Goal: Task Accomplishment & Management: Use online tool/utility

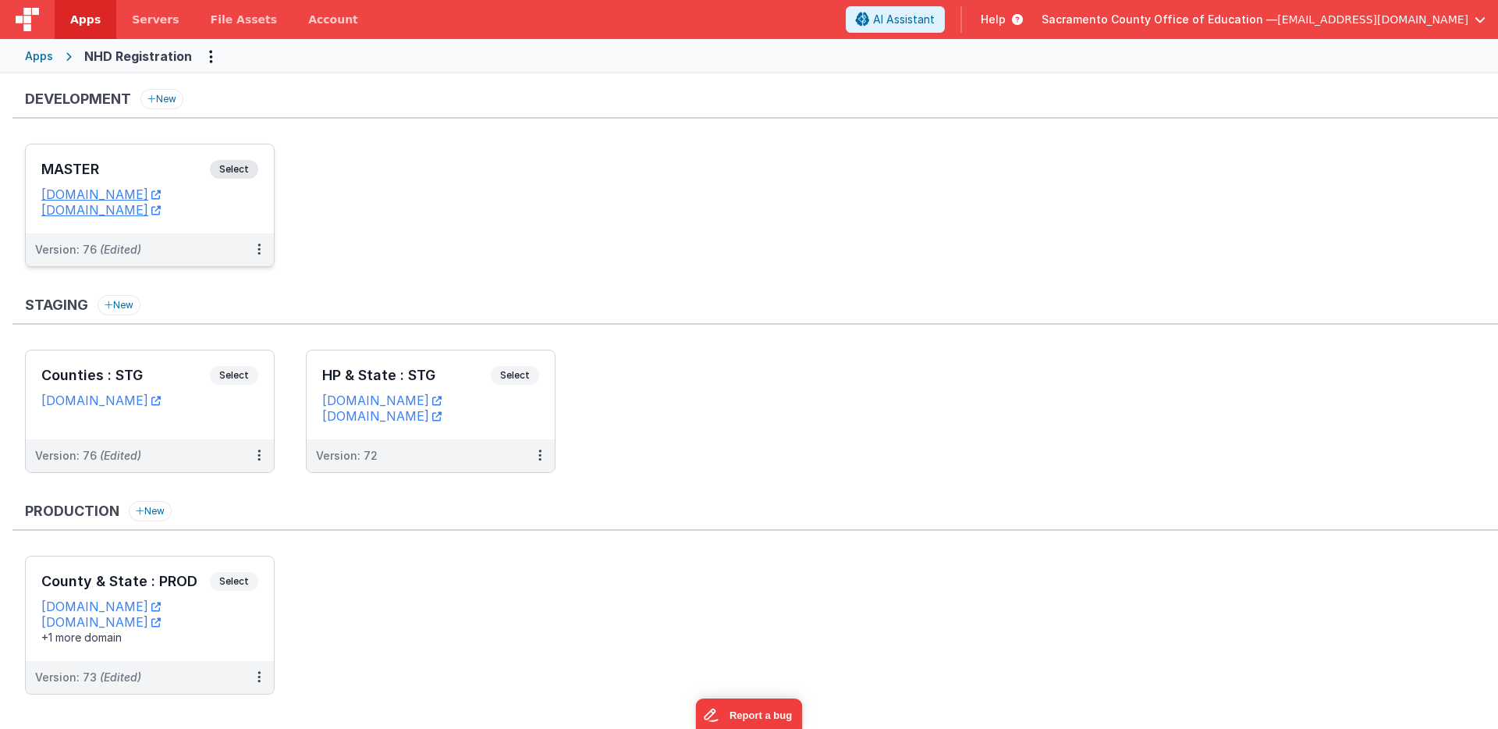
click at [233, 169] on span "Select" at bounding box center [234, 169] width 48 height 19
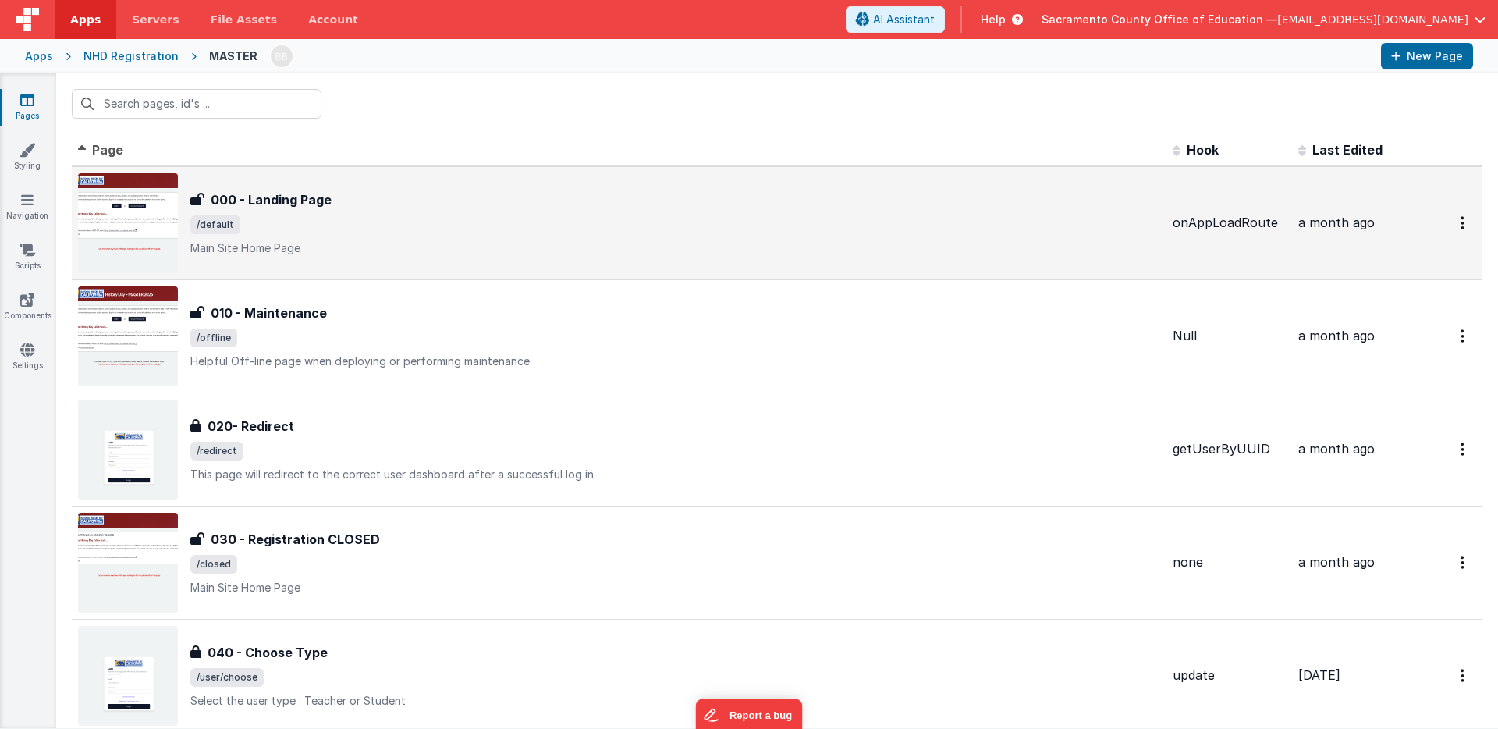
click at [289, 196] on h3 "000 - Landing Page" at bounding box center [271, 199] width 121 height 19
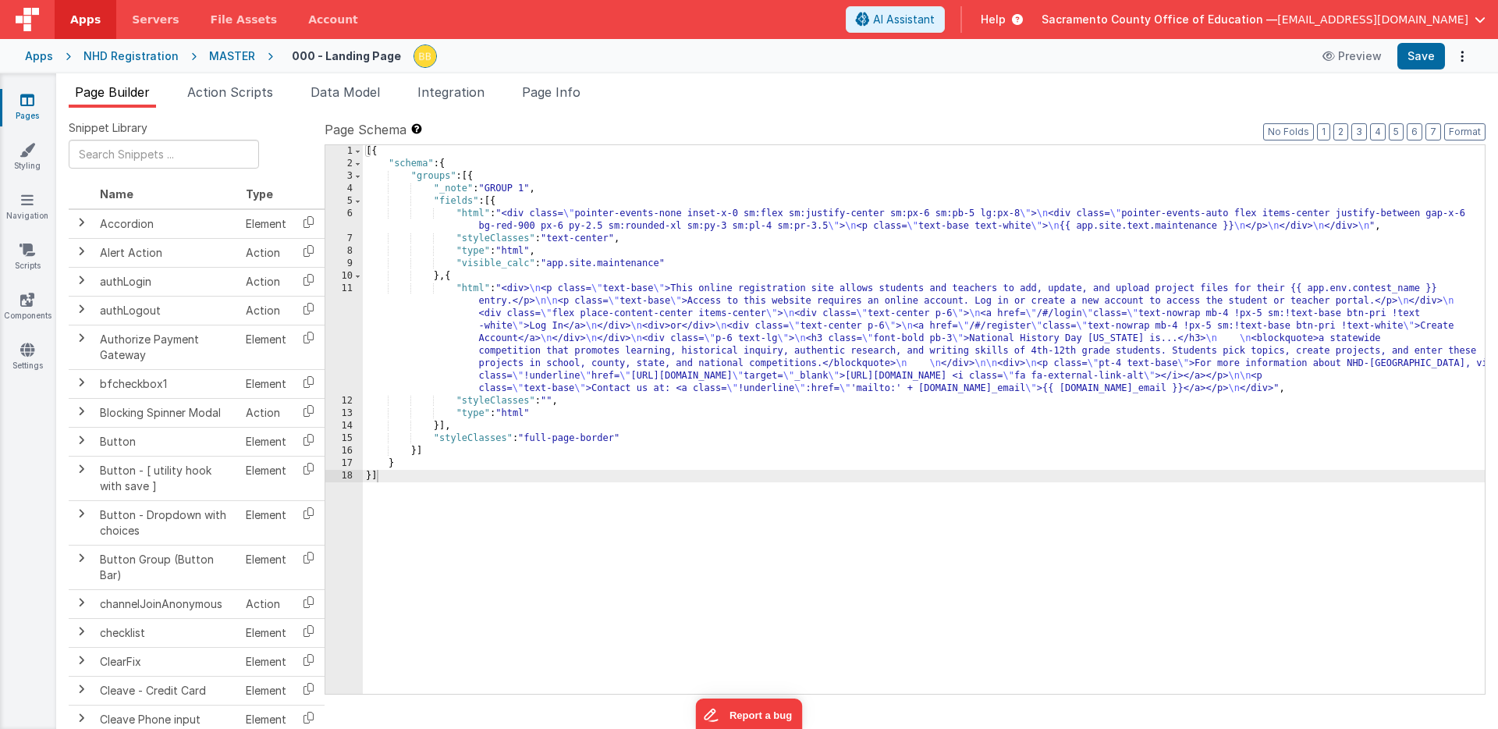
click at [473, 292] on div "[{ "schema" : { "groups" : [{ "_note" : "GROUP 1" , "fields" : [{ "html" : "<di…" at bounding box center [924, 432] width 1122 height 574
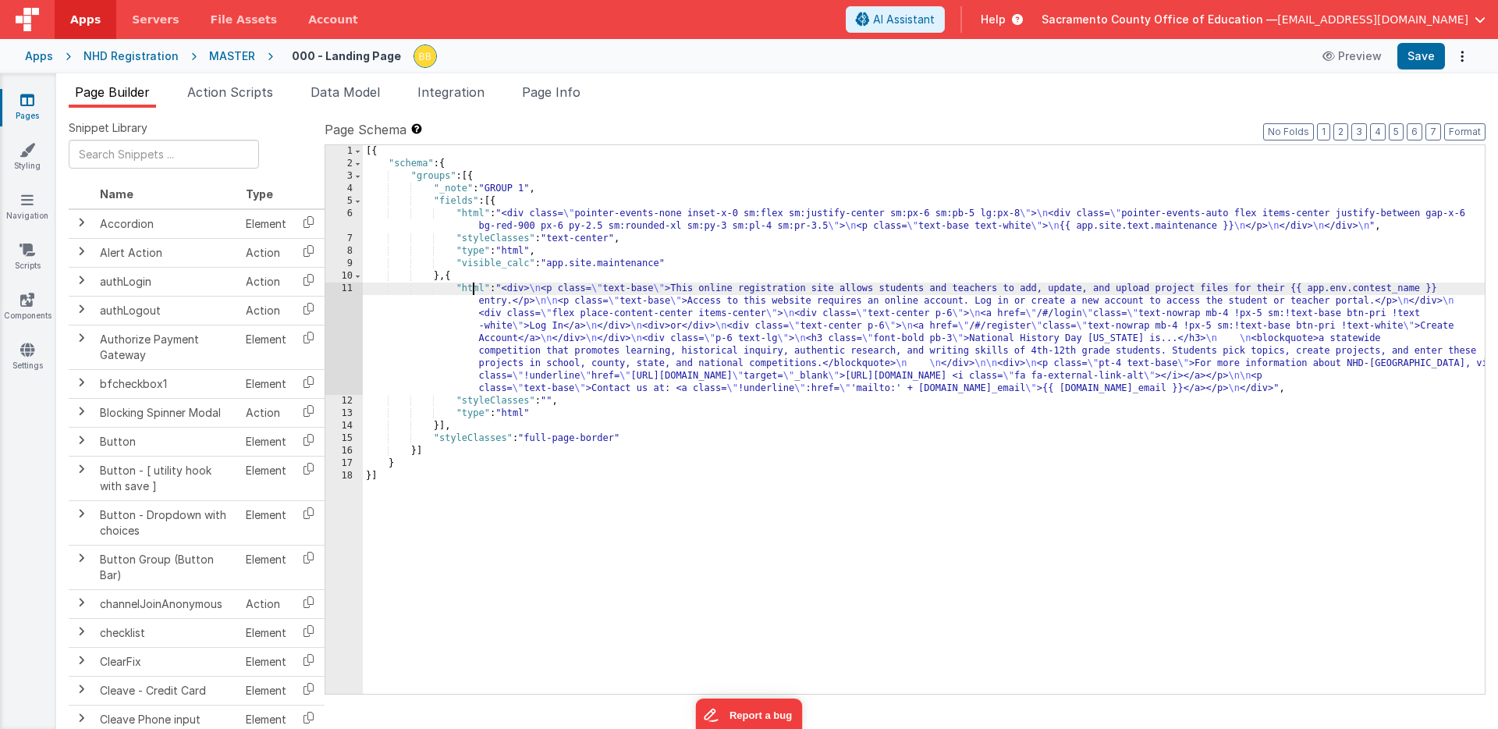
click at [347, 306] on div "11" at bounding box center [343, 339] width 37 height 112
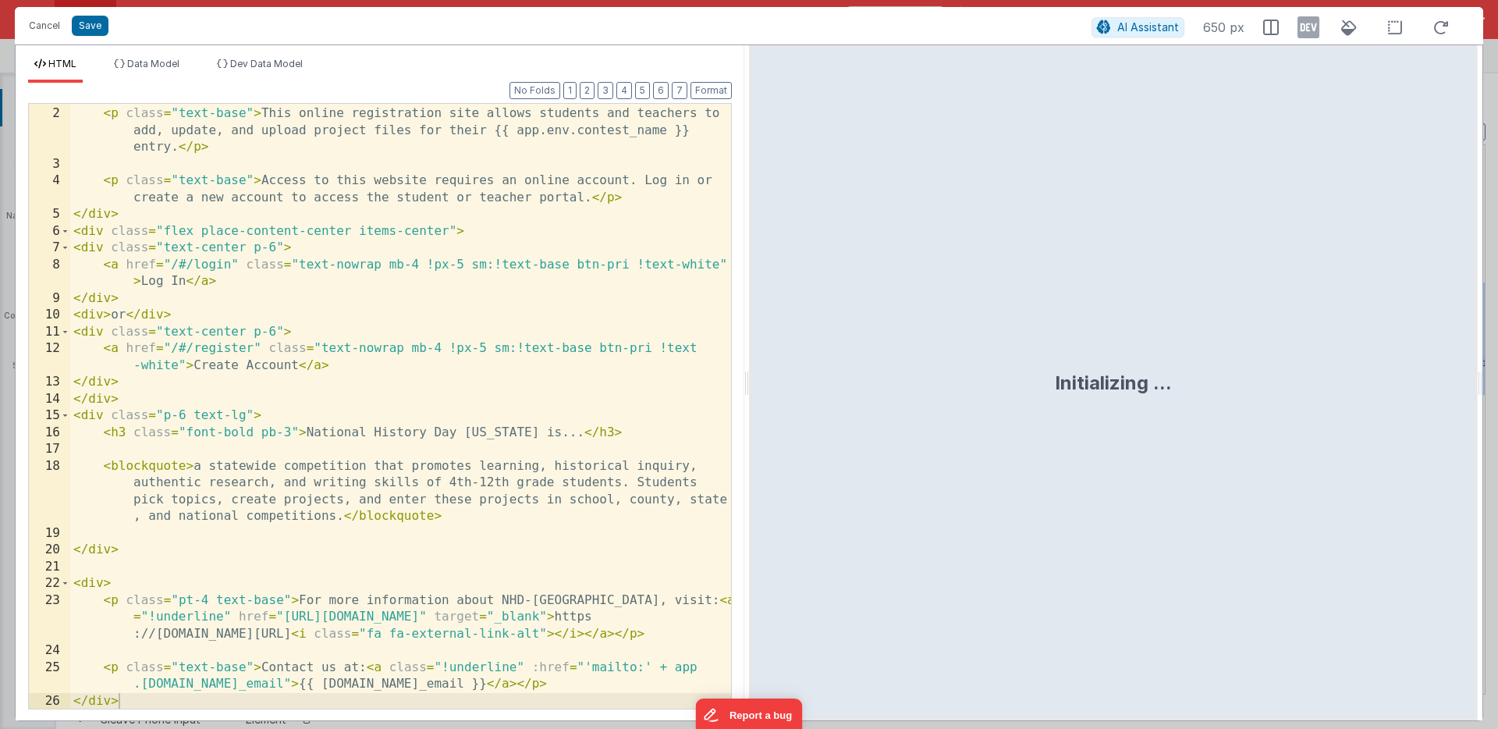
scroll to position [15, 0]
click at [283, 665] on div "< div > < p class = "text-base" > This online registration site allows students…" at bounding box center [400, 408] width 661 height 638
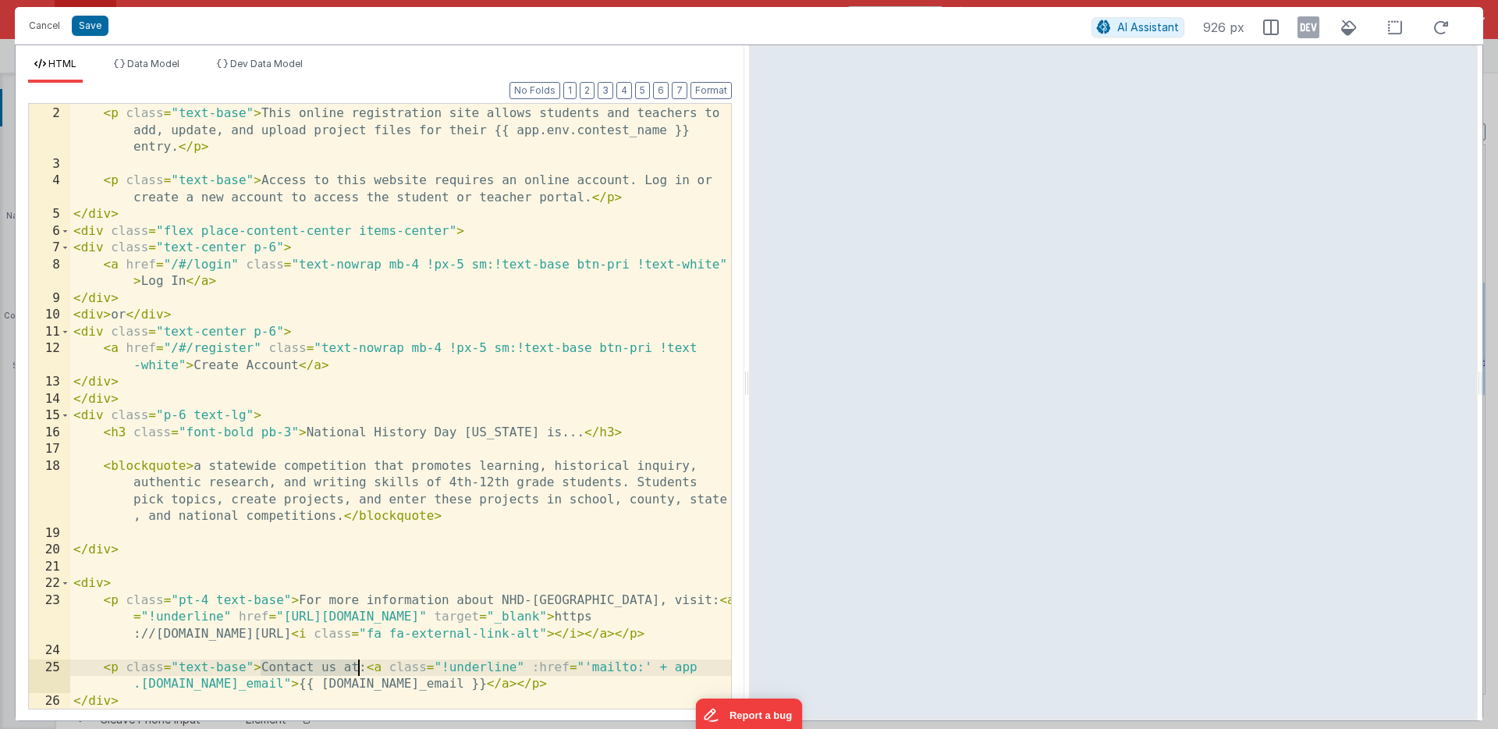
drag, startPoint x: 283, startPoint y: 665, endPoint x: 351, endPoint y: 660, distance: 68.8
click at [351, 660] on div "< div > < p class = "text-base" > This online registration site allows students…" at bounding box center [400, 408] width 661 height 638
click at [465, 668] on div "< div > < p class = "text-base" > This online registration site allows students…" at bounding box center [400, 408] width 661 height 638
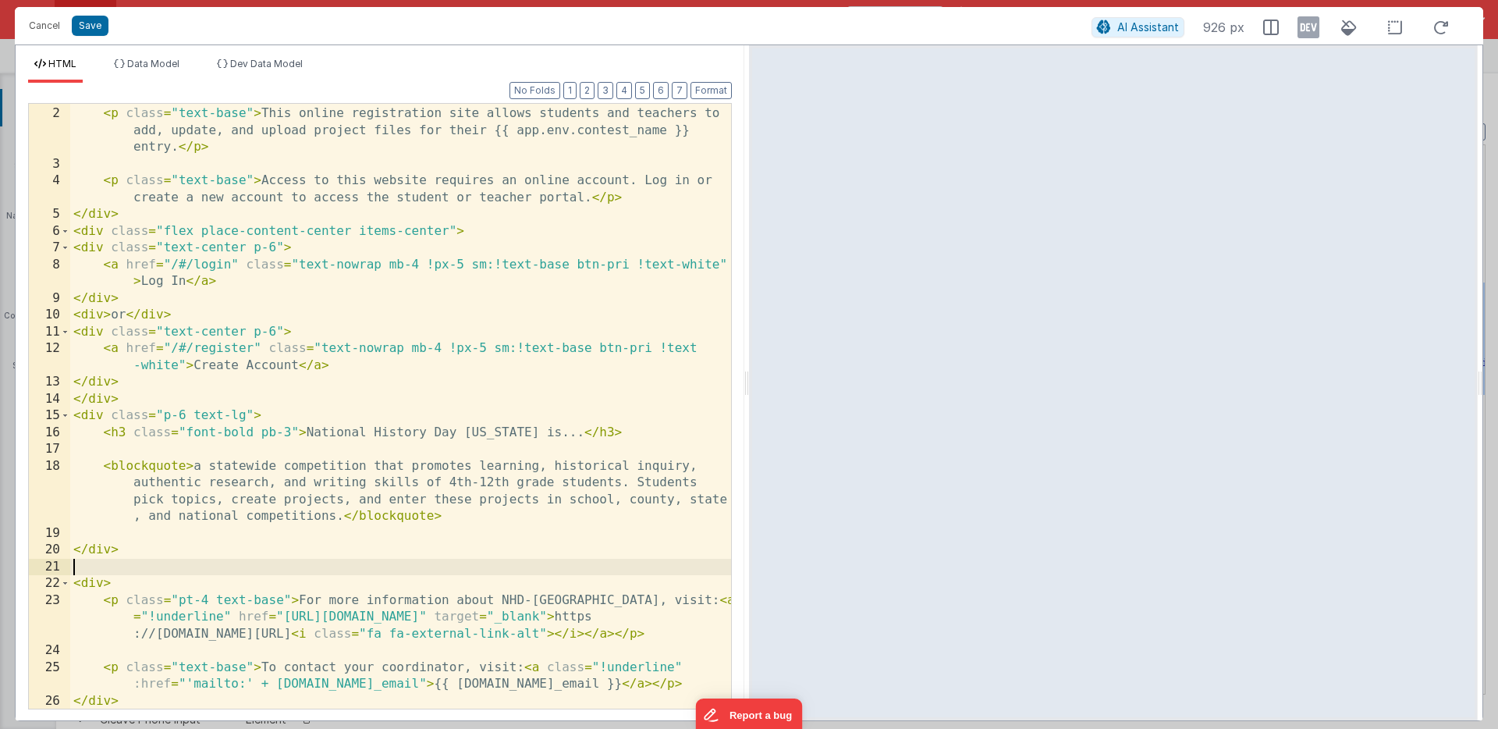
click at [107, 569] on div "< div > < p class = "text-base" > This online registration site allows students…" at bounding box center [400, 408] width 661 height 638
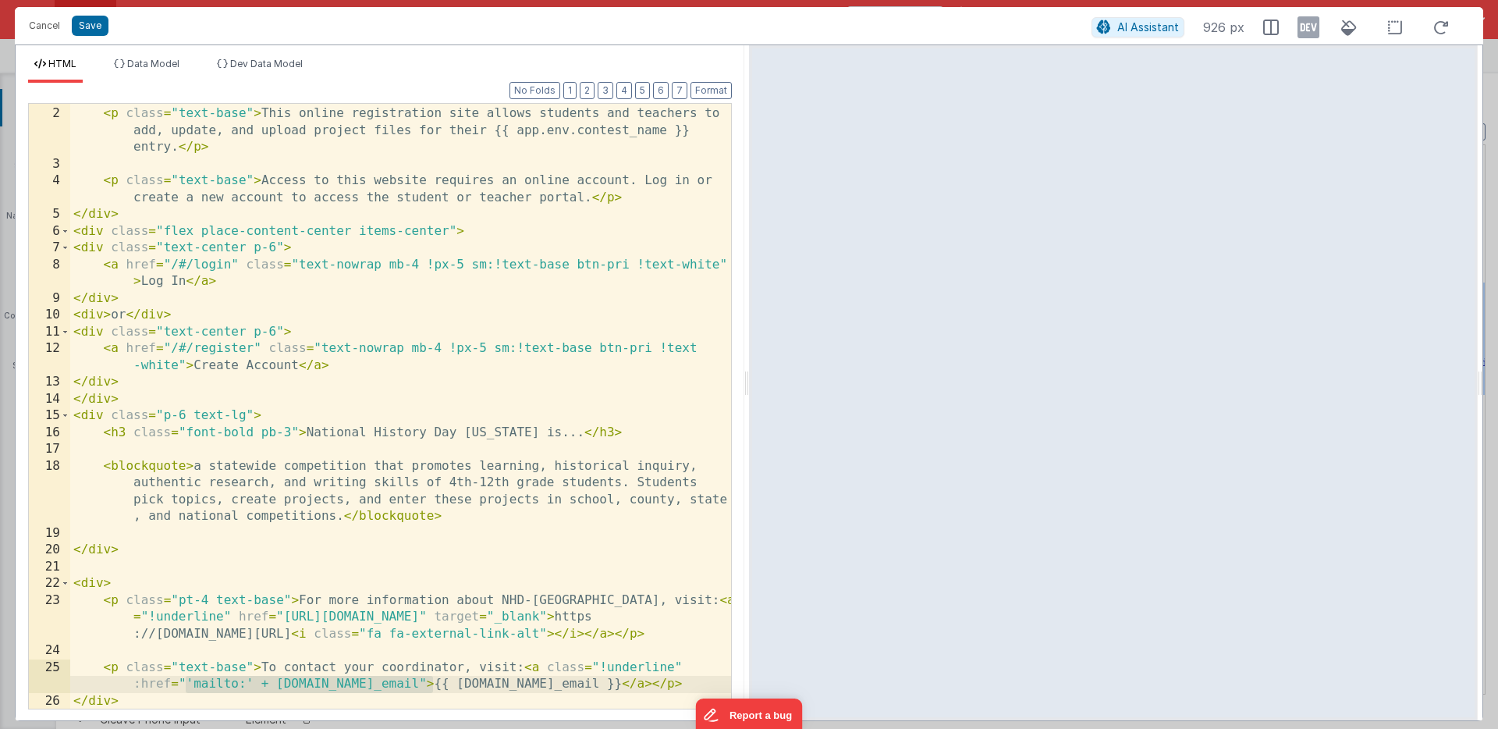
drag, startPoint x: 187, startPoint y: 682, endPoint x: 433, endPoint y: 684, distance: 246.6
click at [433, 684] on div "< div > < p class = "text-base" > This online registration site allows students…" at bounding box center [400, 408] width 661 height 638
drag, startPoint x: 199, startPoint y: 687, endPoint x: 402, endPoint y: 683, distance: 202.9
click at [402, 683] on div "< div > < p class = "text-base" > This online registration site allows students…" at bounding box center [400, 408] width 661 height 638
click at [140, 684] on div "< div > < p class = "text-base" > This online registration site allows students…" at bounding box center [400, 408] width 661 height 638
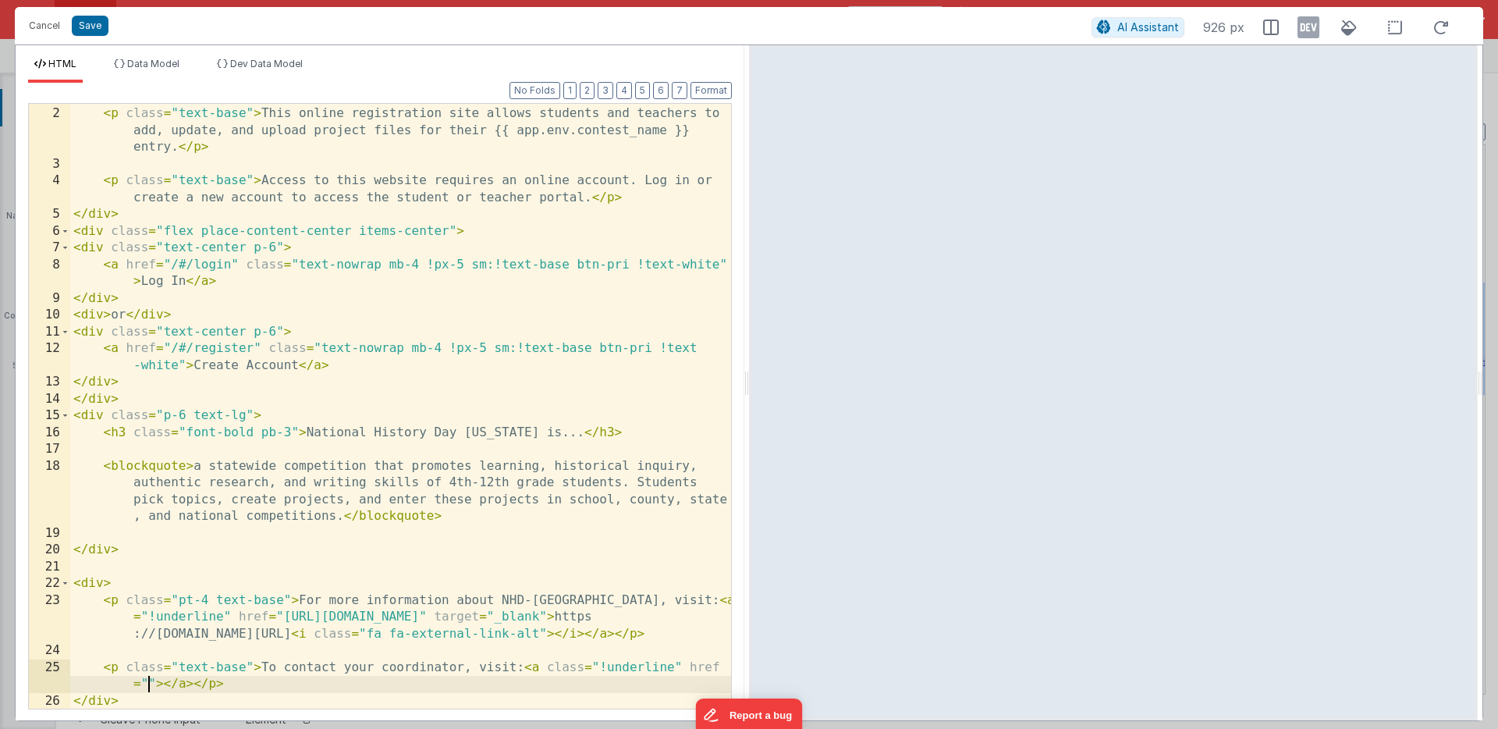
click at [147, 684] on div "< div > < p class = "text-base" > This online registration site allows students…" at bounding box center [400, 408] width 661 height 638
click at [350, 686] on div "< div > < p class = "text-base" > This online registration site allows students…" at bounding box center [400, 408] width 661 height 638
paste textarea
click at [413, 684] on div "< div > < p class = "text-base" > This online registration site allows students…" at bounding box center [400, 408] width 661 height 638
click at [209, 685] on div "< div > < p class = "text-base" > This online registration site allows students…" at bounding box center [400, 408] width 661 height 638
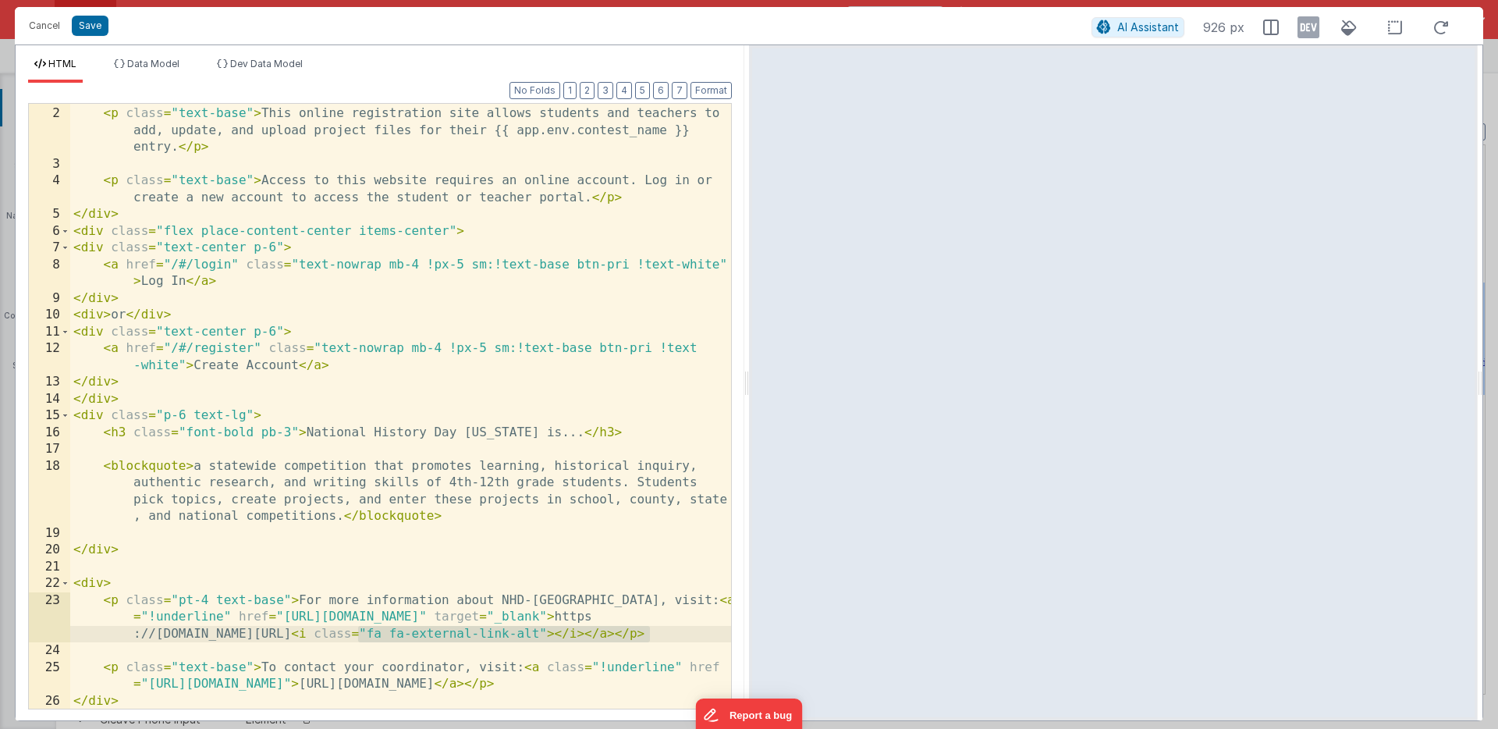
drag, startPoint x: 357, startPoint y: 635, endPoint x: 651, endPoint y: 633, distance: 293.4
click at [651, 633] on div "< div > < p class = "text-base" > This online registration site allows students…" at bounding box center [400, 408] width 661 height 638
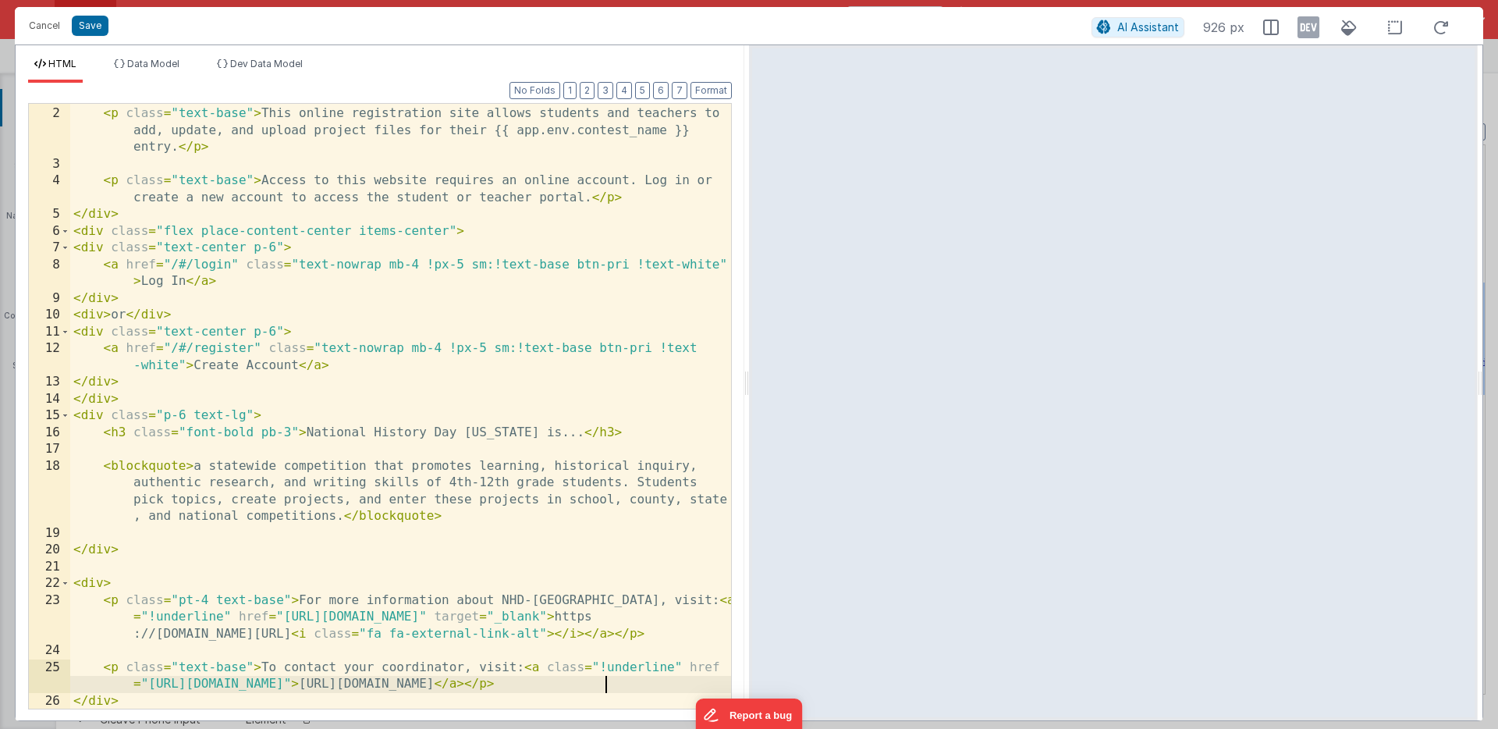
click at [603, 686] on div "< div > < p class = "text-base" > This online registration site allows students…" at bounding box center [400, 408] width 661 height 638
click at [94, 23] on button "Save" at bounding box center [90, 26] width 37 height 20
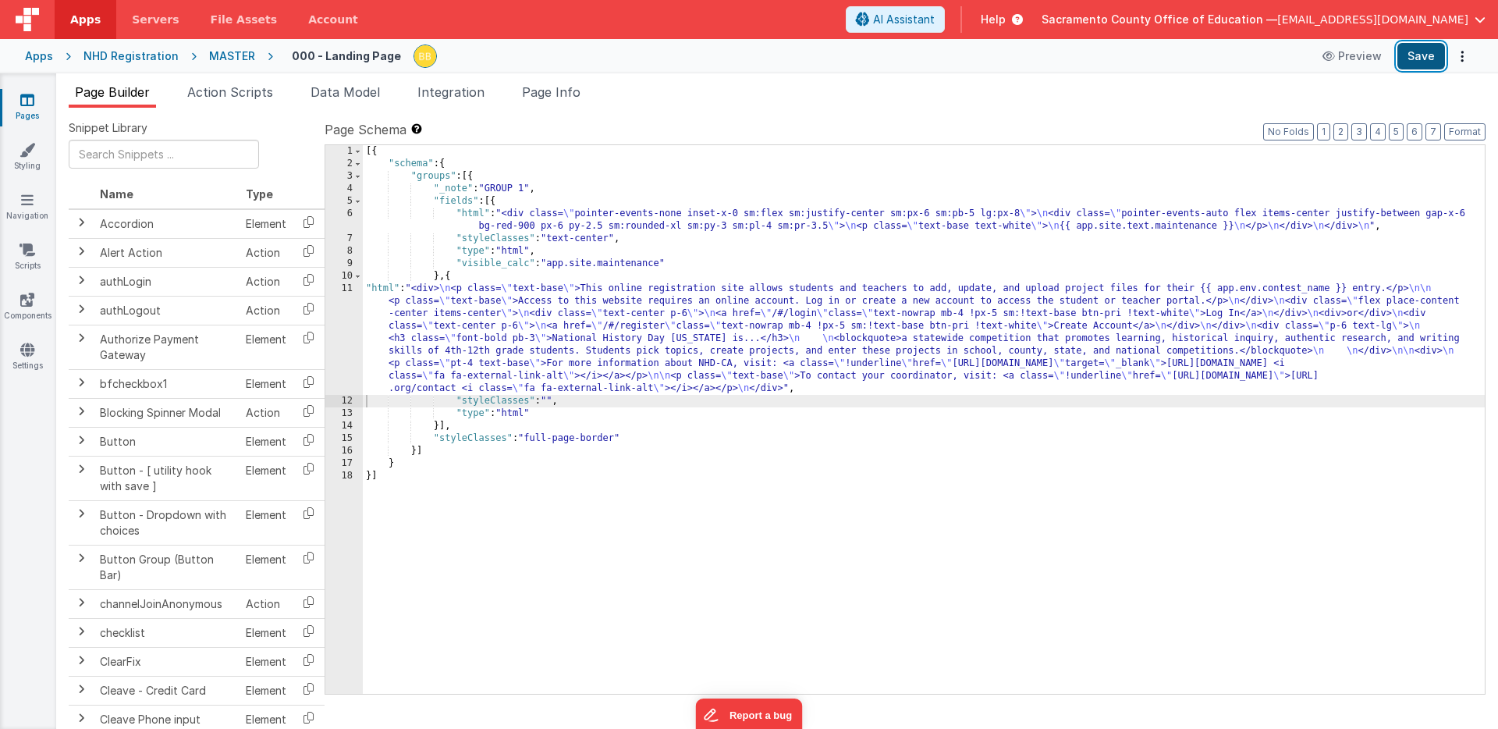
click at [1428, 54] on button "Save" at bounding box center [1422, 56] width 48 height 27
click at [378, 286] on div "[{ "schema" : { "groups" : [{ "_note" : "GROUP 1" , "fields" : [{ "html" : "<di…" at bounding box center [924, 432] width 1122 height 574
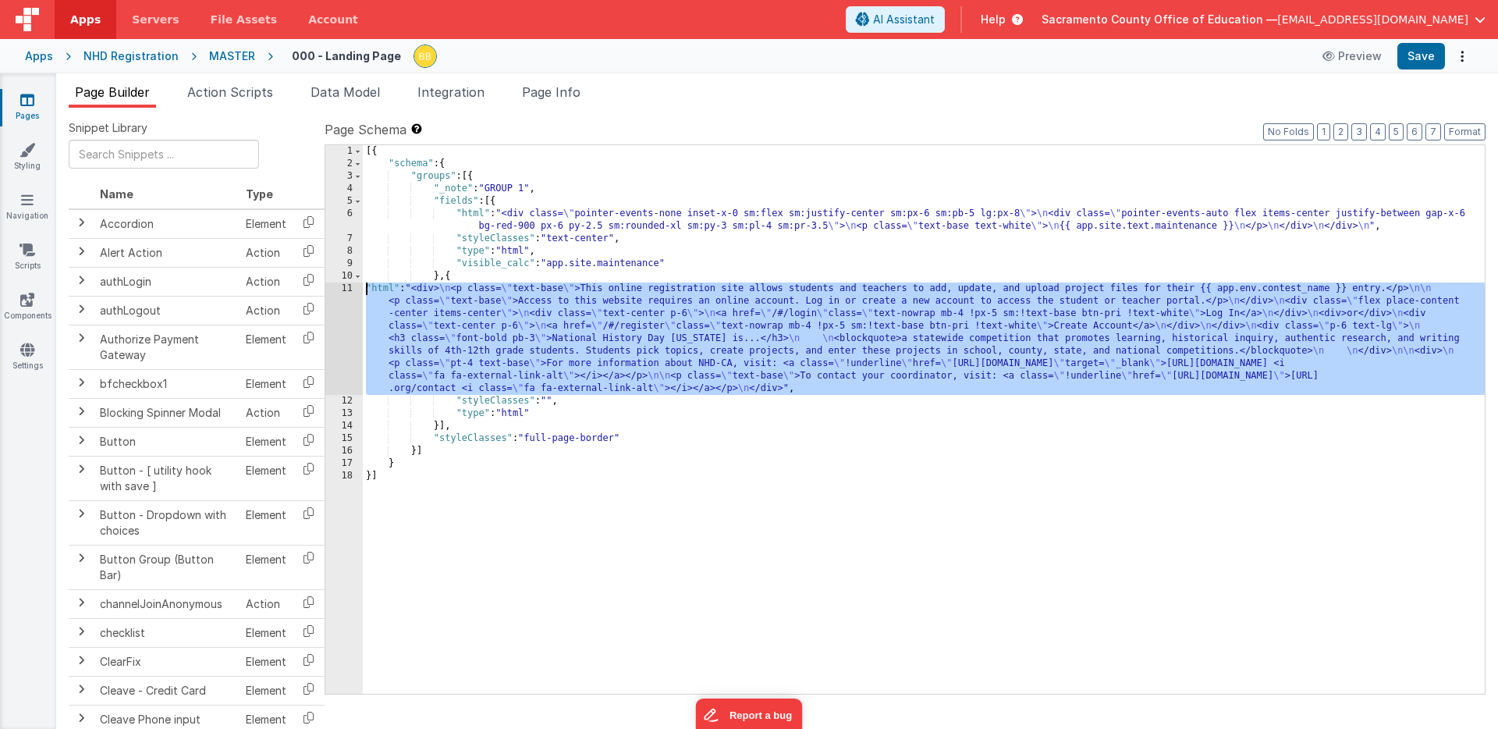
click at [346, 293] on div "11" at bounding box center [343, 339] width 37 height 112
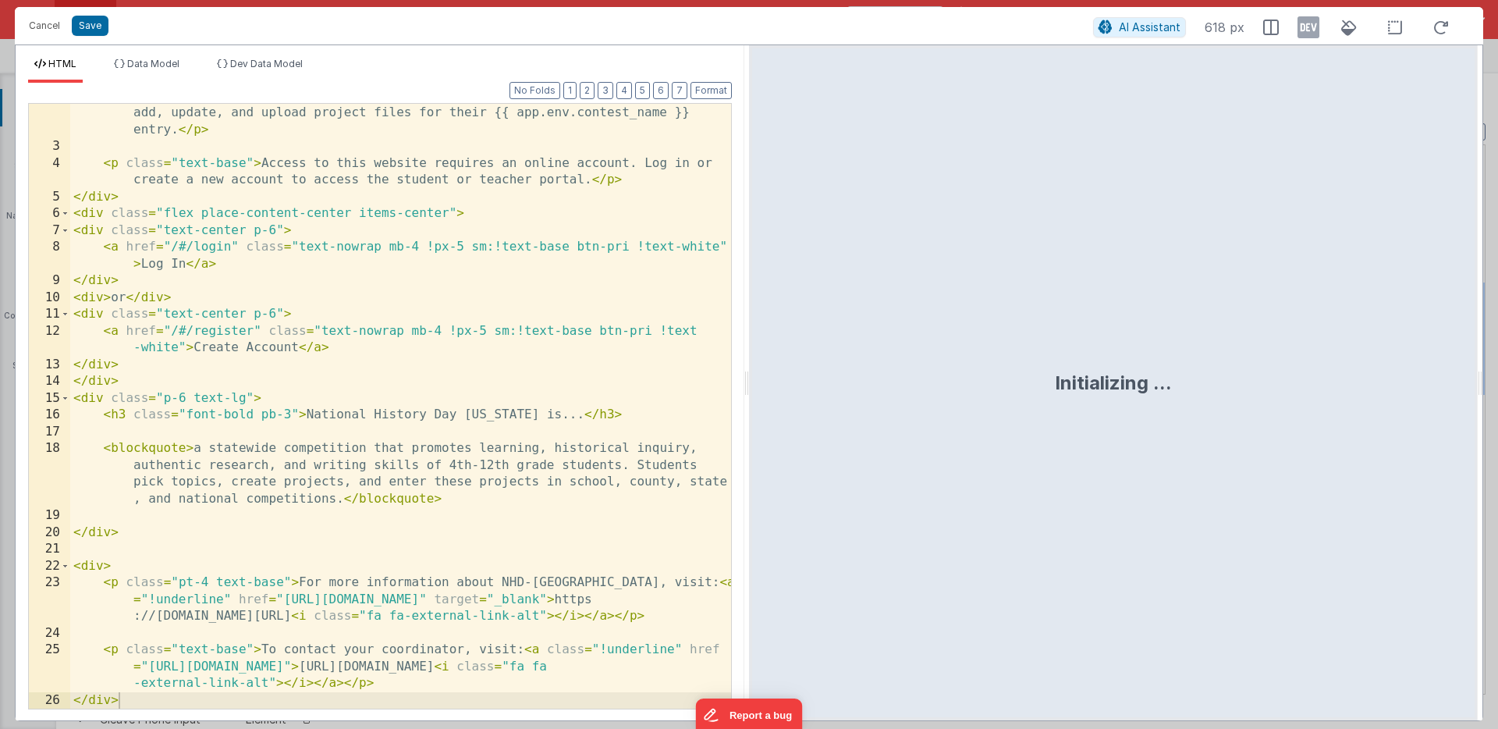
scroll to position [32, 0]
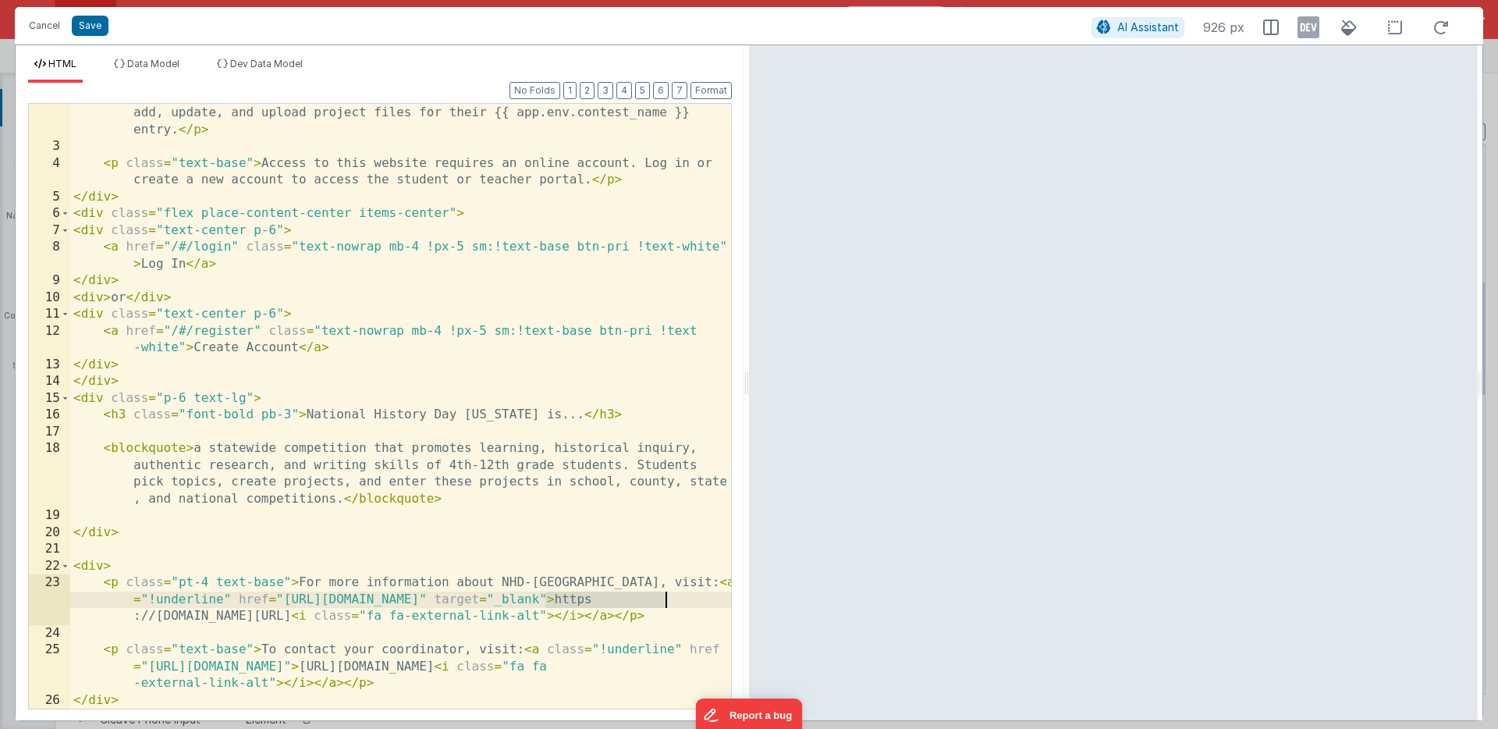
drag, startPoint x: 545, startPoint y: 598, endPoint x: 663, endPoint y: 595, distance: 118.6
click at [663, 595] on div "< p class = "text-base" > This online registration site allows students and tea…" at bounding box center [400, 424] width 661 height 672
click at [371, 667] on div "< p class = "text-base" > This online registration site allows students and tea…" at bounding box center [400, 424] width 661 height 672
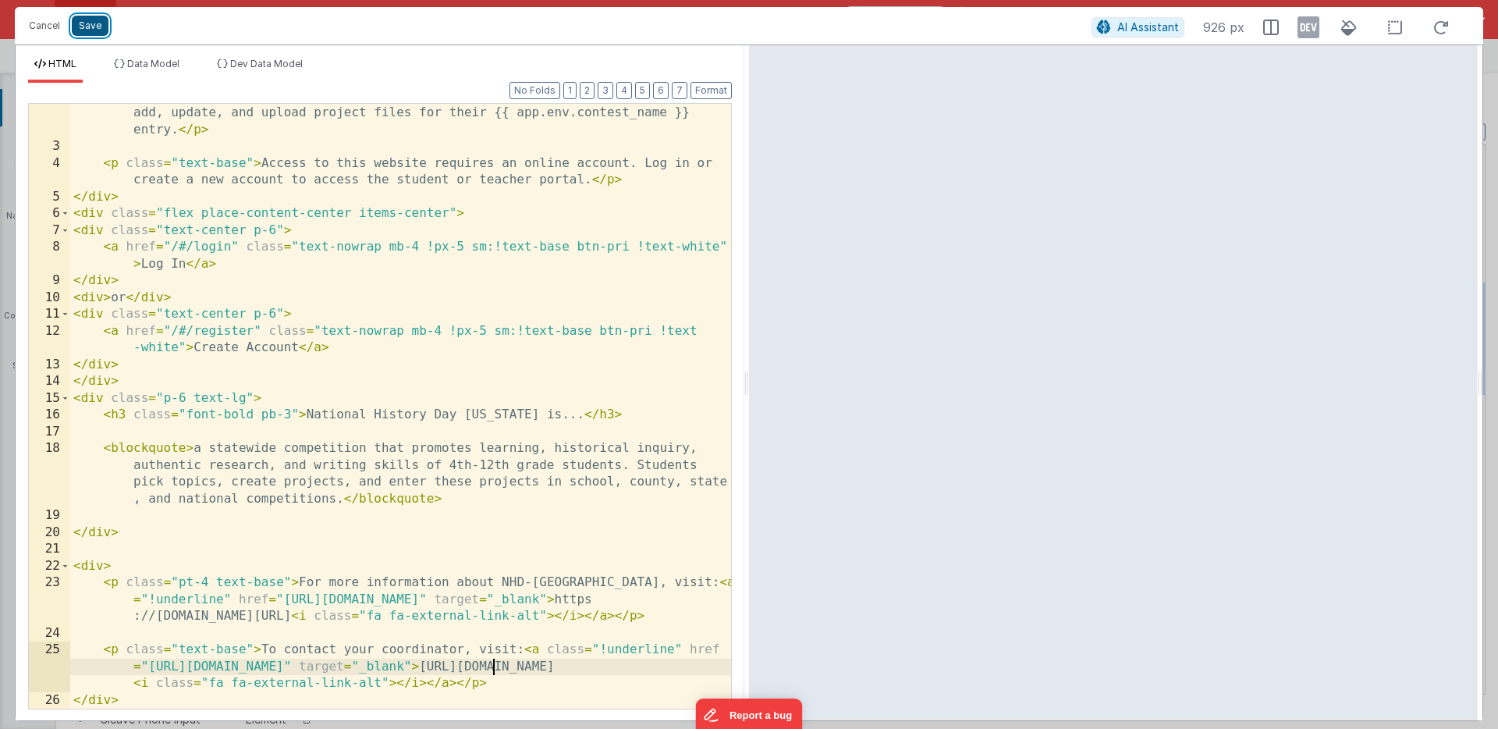
click at [90, 21] on button "Save" at bounding box center [90, 26] width 37 height 20
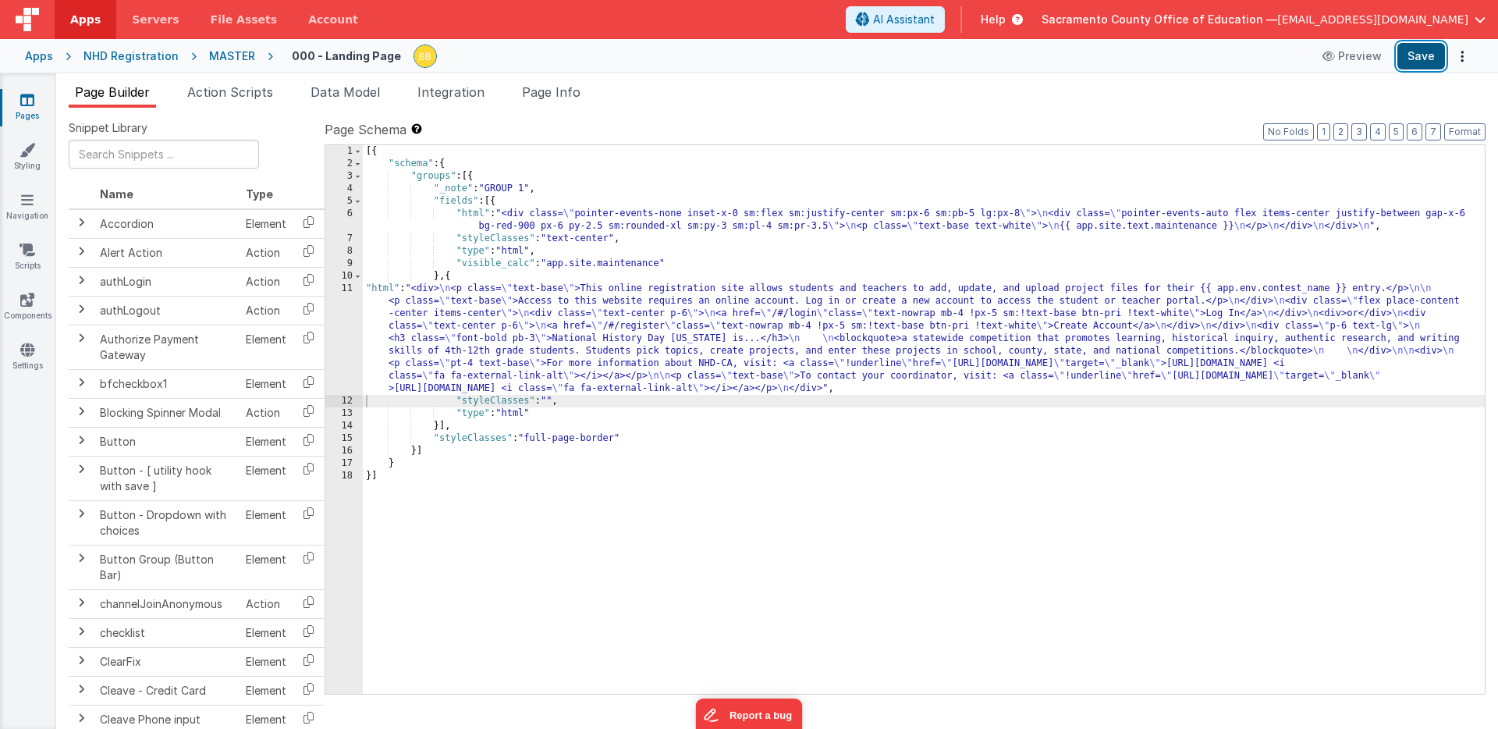
click at [1420, 53] on button "Save" at bounding box center [1422, 56] width 48 height 27
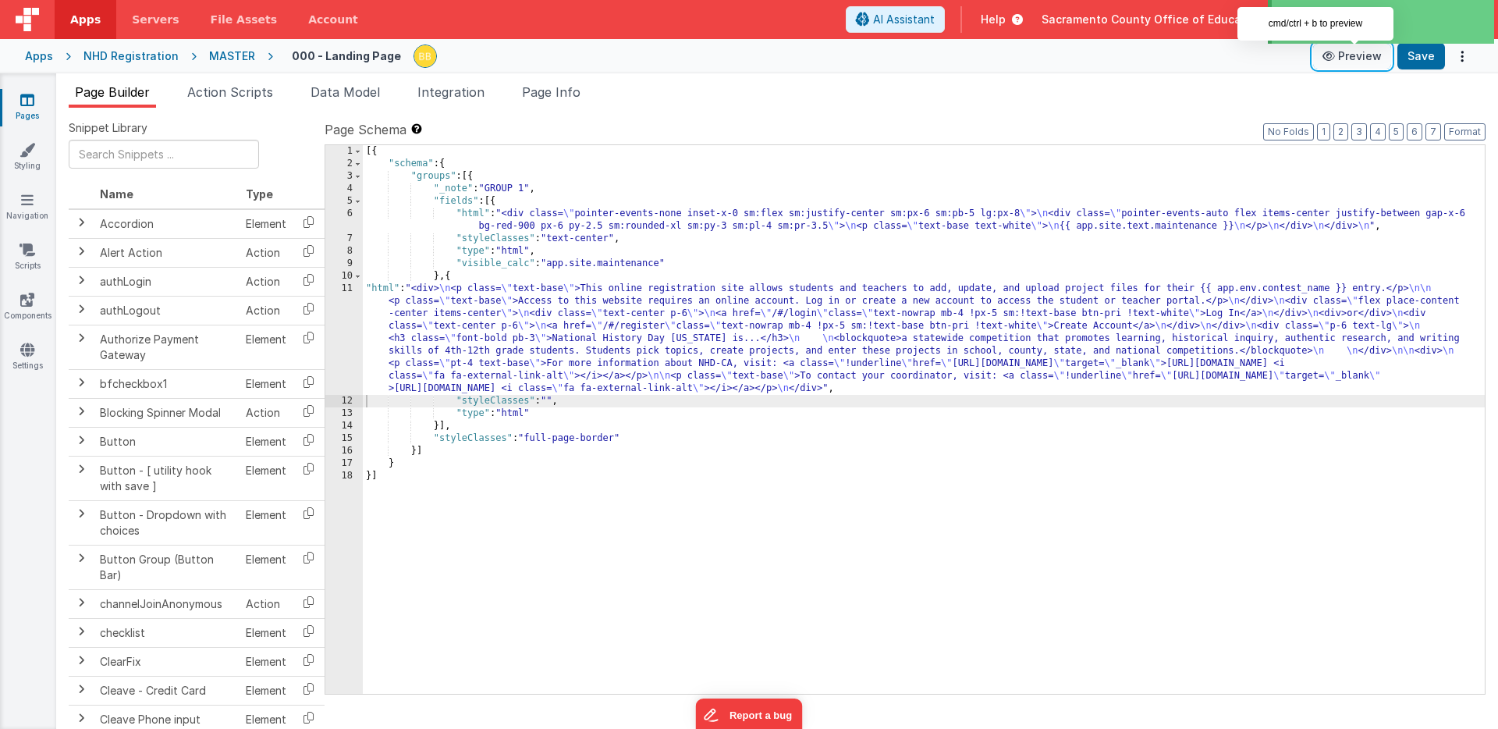
click at [1347, 58] on button "Preview" at bounding box center [1352, 56] width 78 height 25
